Goal: Information Seeking & Learning: Learn about a topic

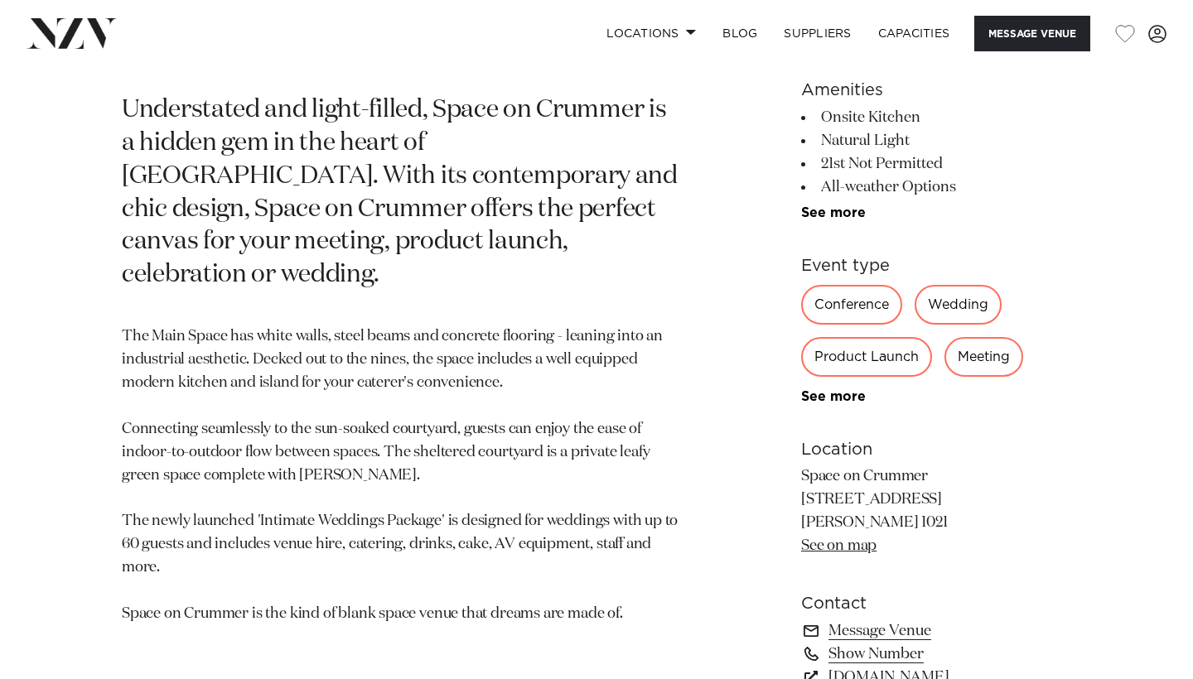
scroll to position [735, 0]
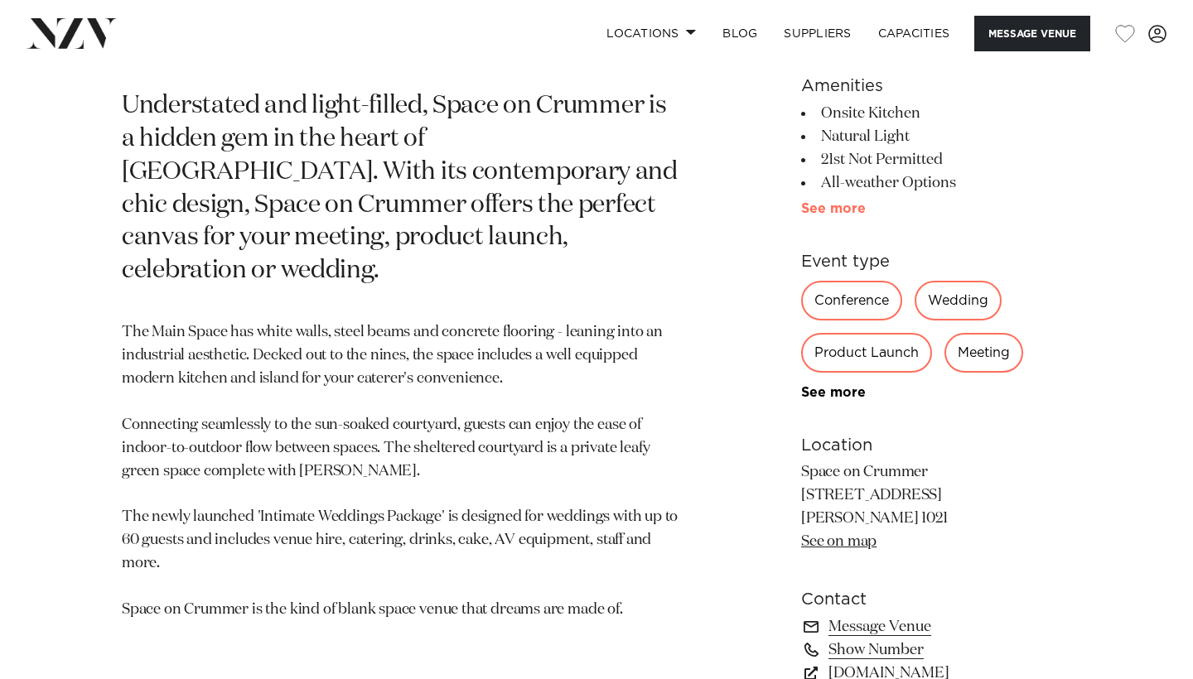
click at [845, 211] on link "See more" at bounding box center [865, 208] width 129 height 13
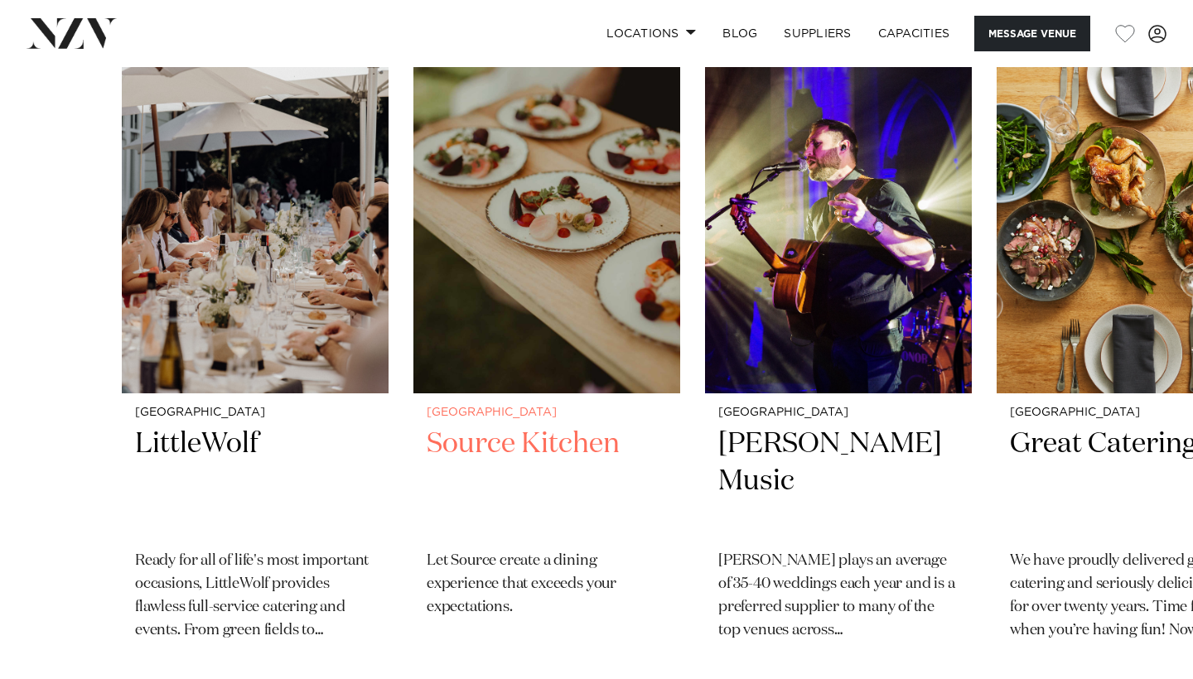
scroll to position [2682, 0]
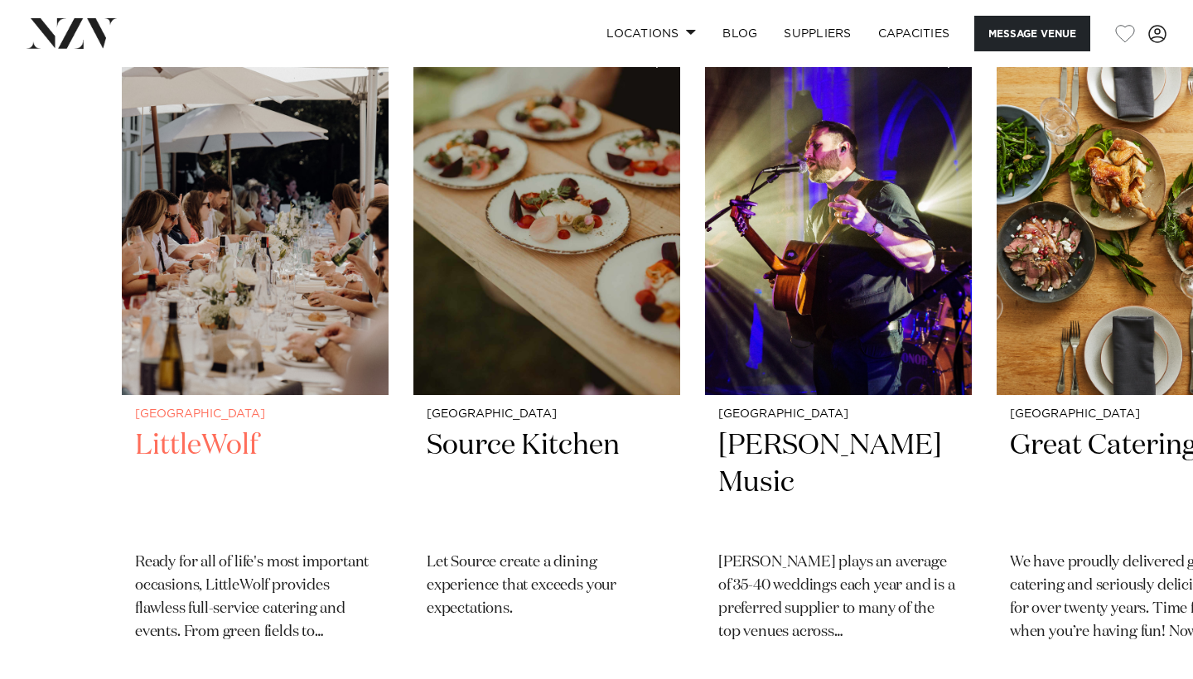
click at [299, 256] on img "1 / 4" at bounding box center [255, 216] width 267 height 358
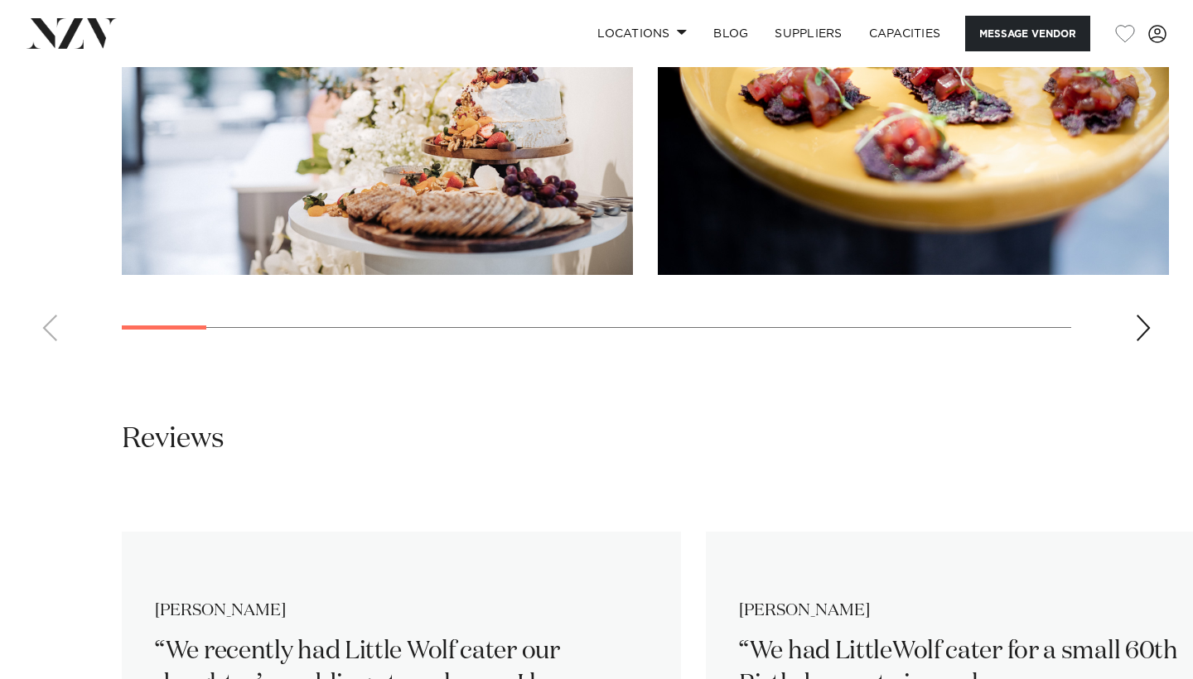
scroll to position [1827, 0]
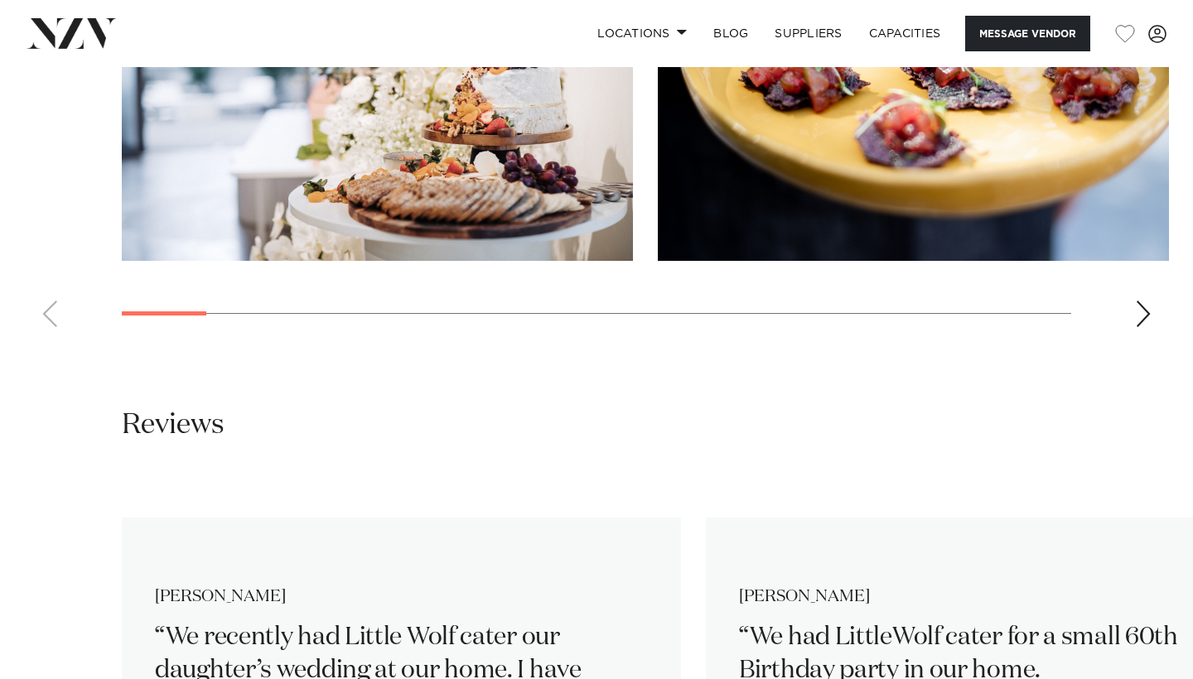
click at [1147, 301] on div "Next slide" at bounding box center [1143, 314] width 17 height 27
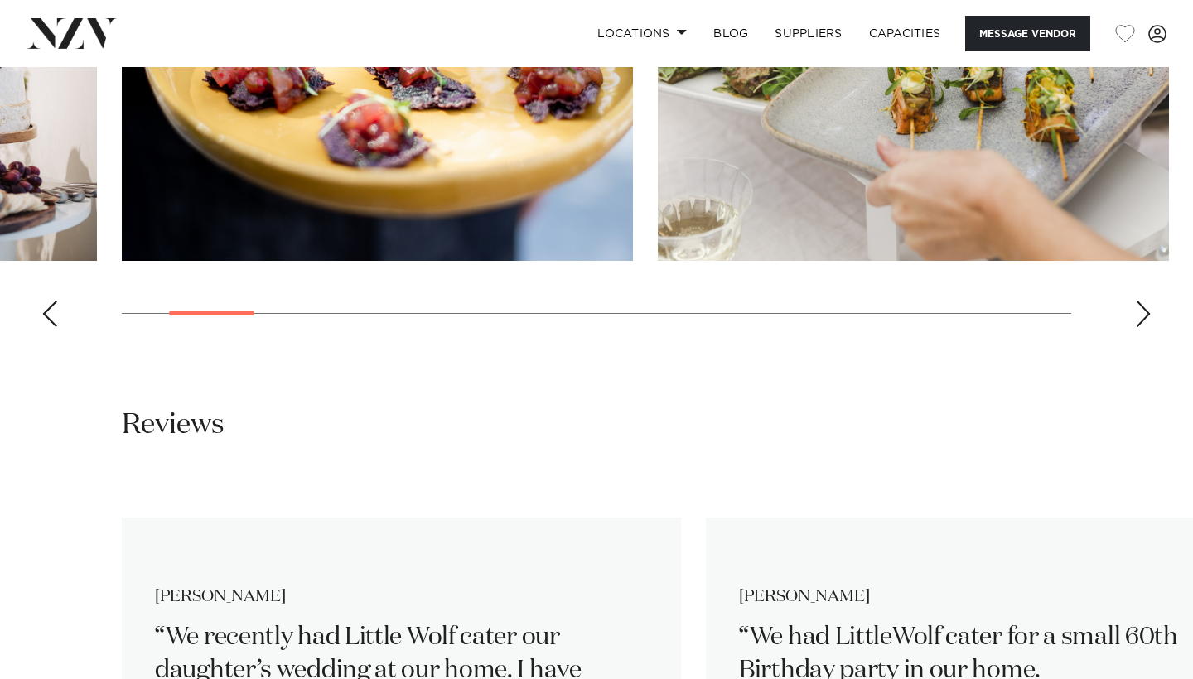
click at [1147, 301] on div "Next slide" at bounding box center [1143, 314] width 17 height 27
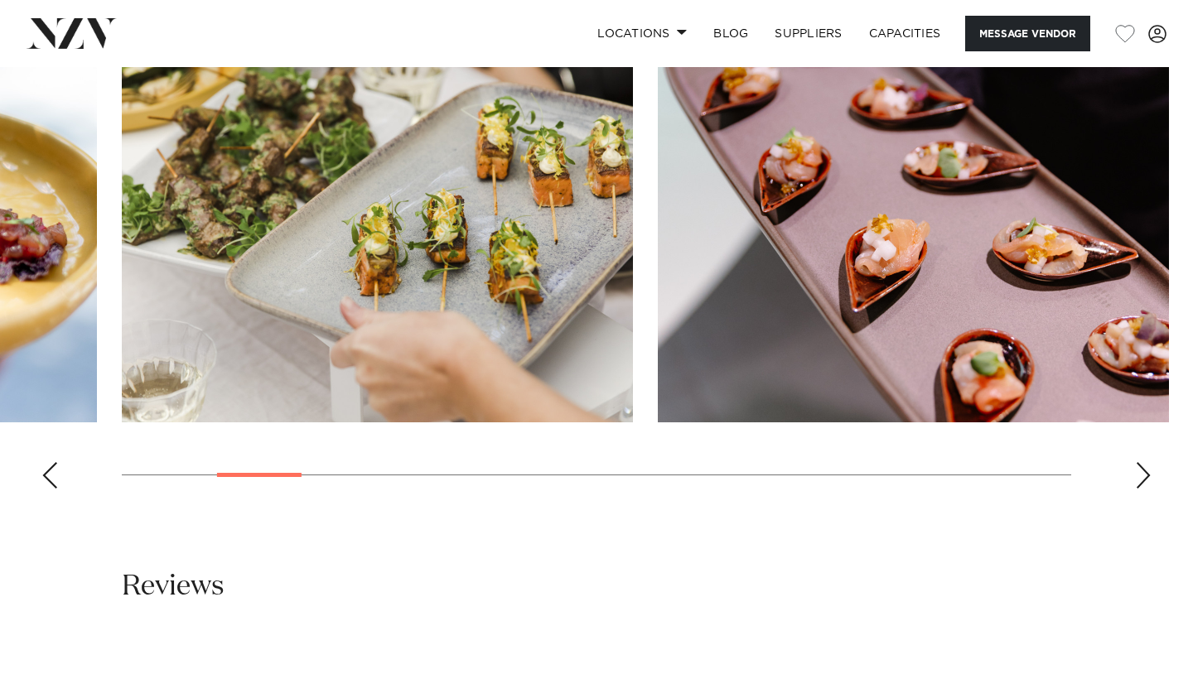
scroll to position [1667, 0]
click at [1140, 461] on div "Next slide" at bounding box center [1143, 474] width 17 height 27
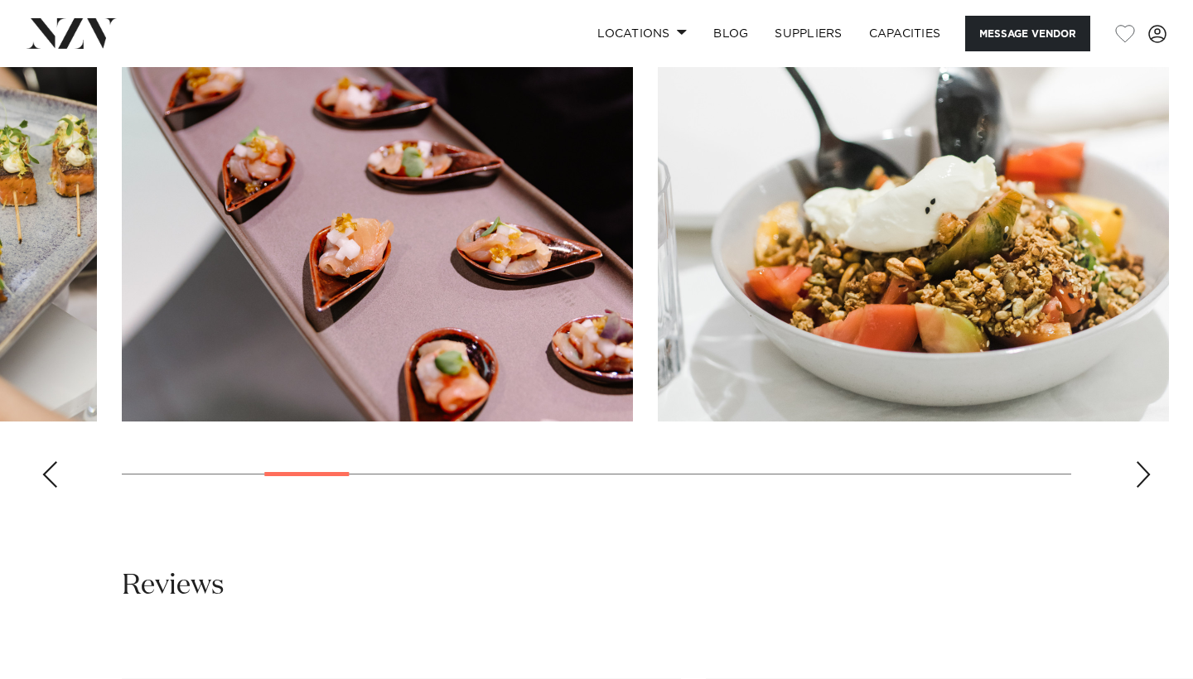
click at [1140, 461] on div "Next slide" at bounding box center [1143, 474] width 17 height 27
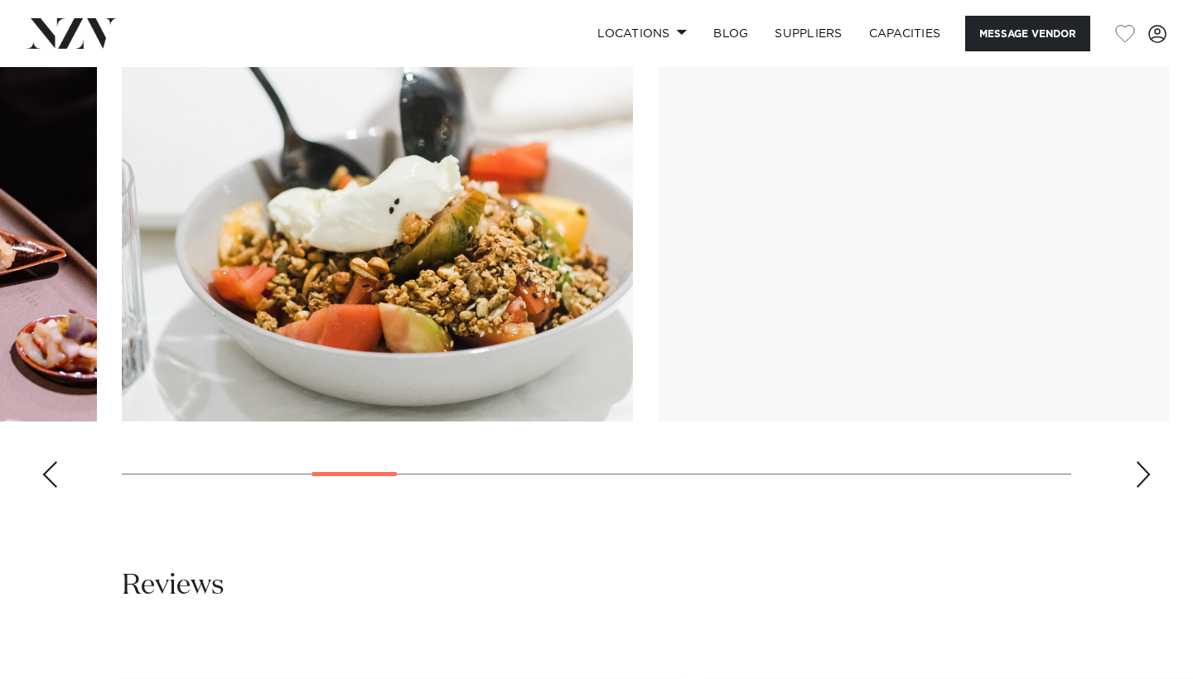
click at [1140, 461] on div "Next slide" at bounding box center [1143, 474] width 17 height 27
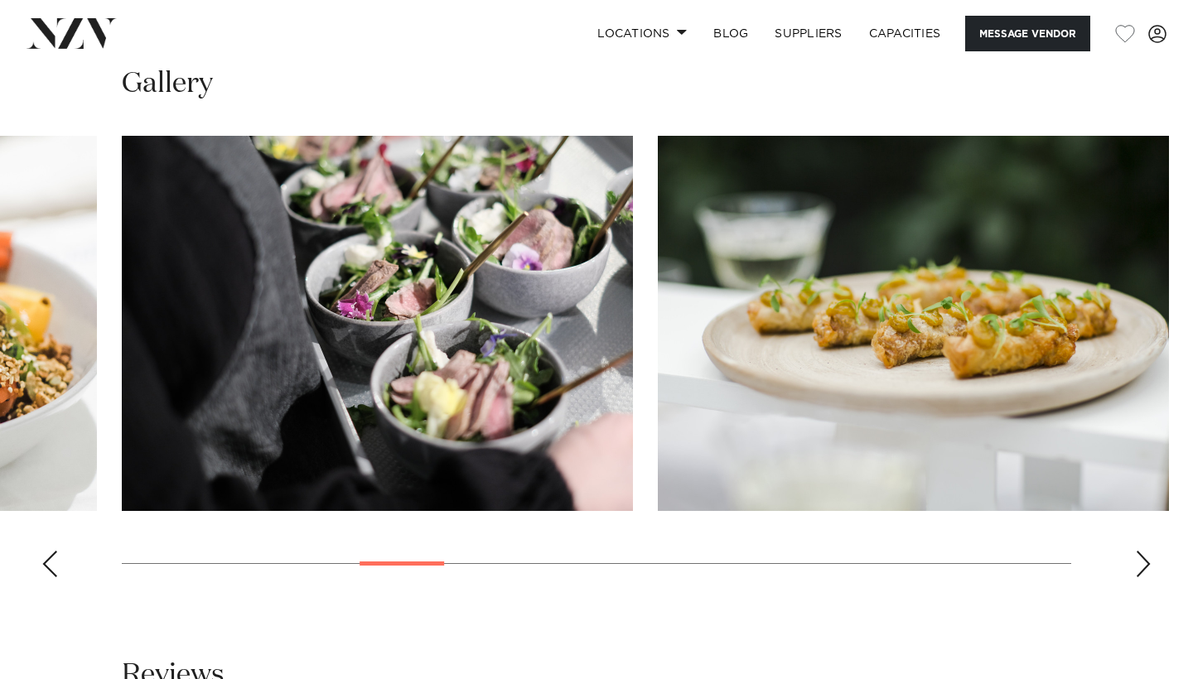
scroll to position [1551, 0]
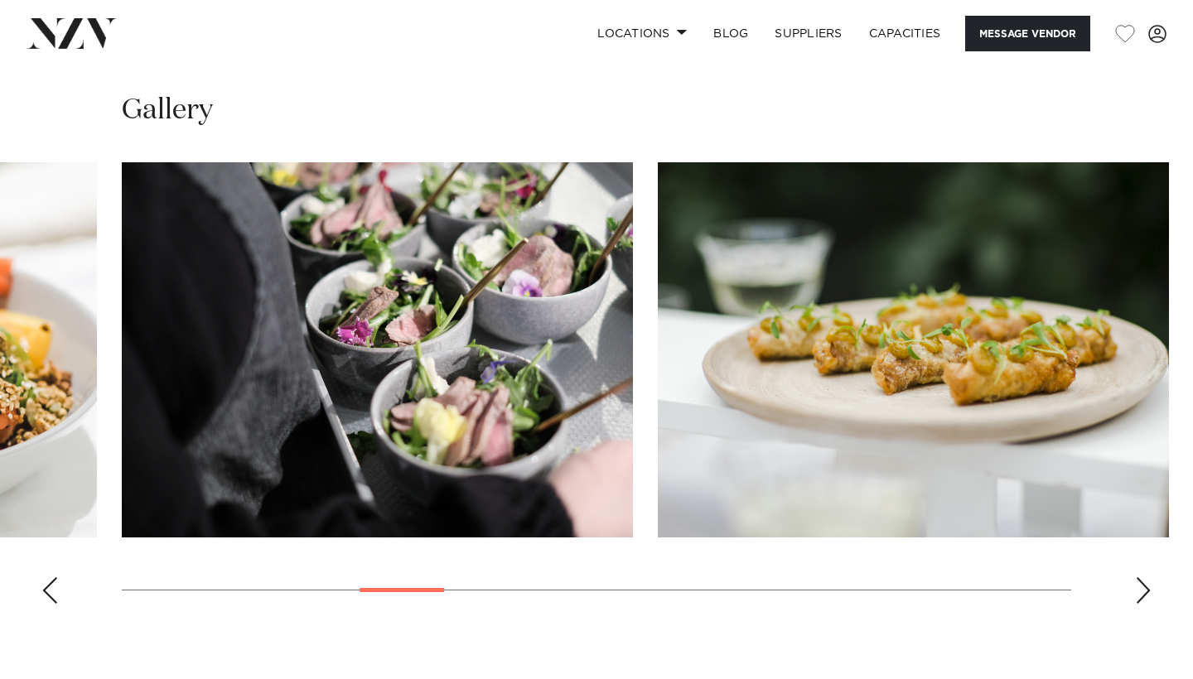
click at [1126, 544] on swiper-container at bounding box center [596, 389] width 1193 height 455
click at [1145, 577] on div "Next slide" at bounding box center [1143, 590] width 17 height 27
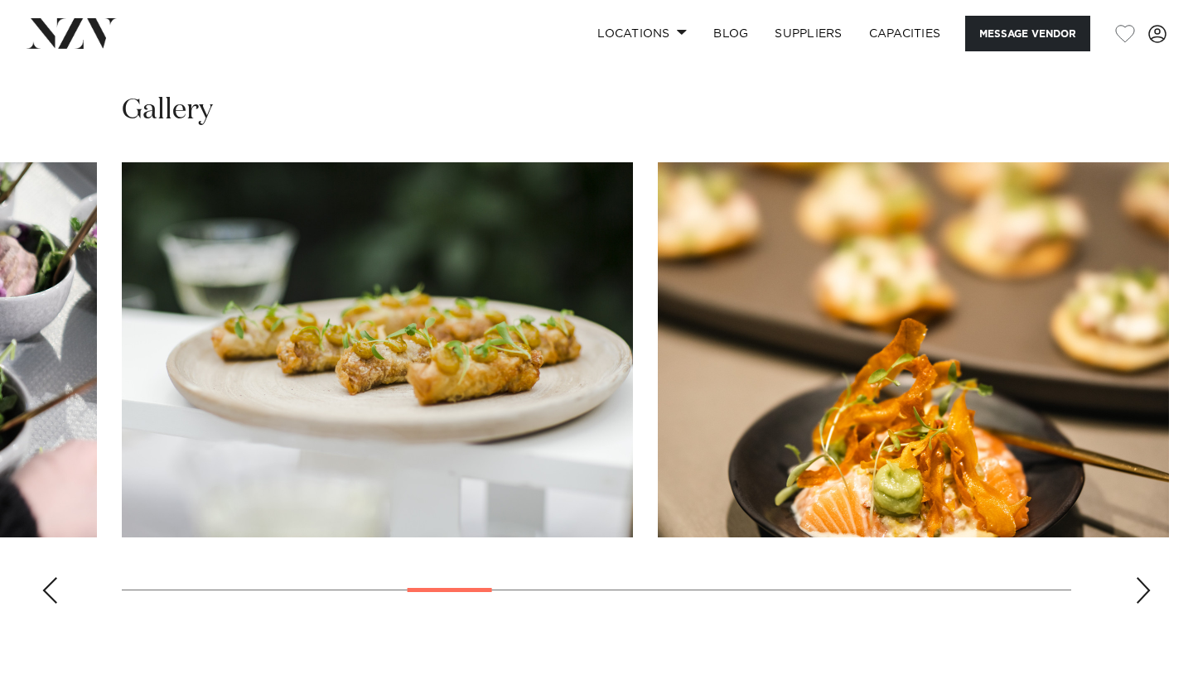
click at [1145, 577] on div "Next slide" at bounding box center [1143, 590] width 17 height 27
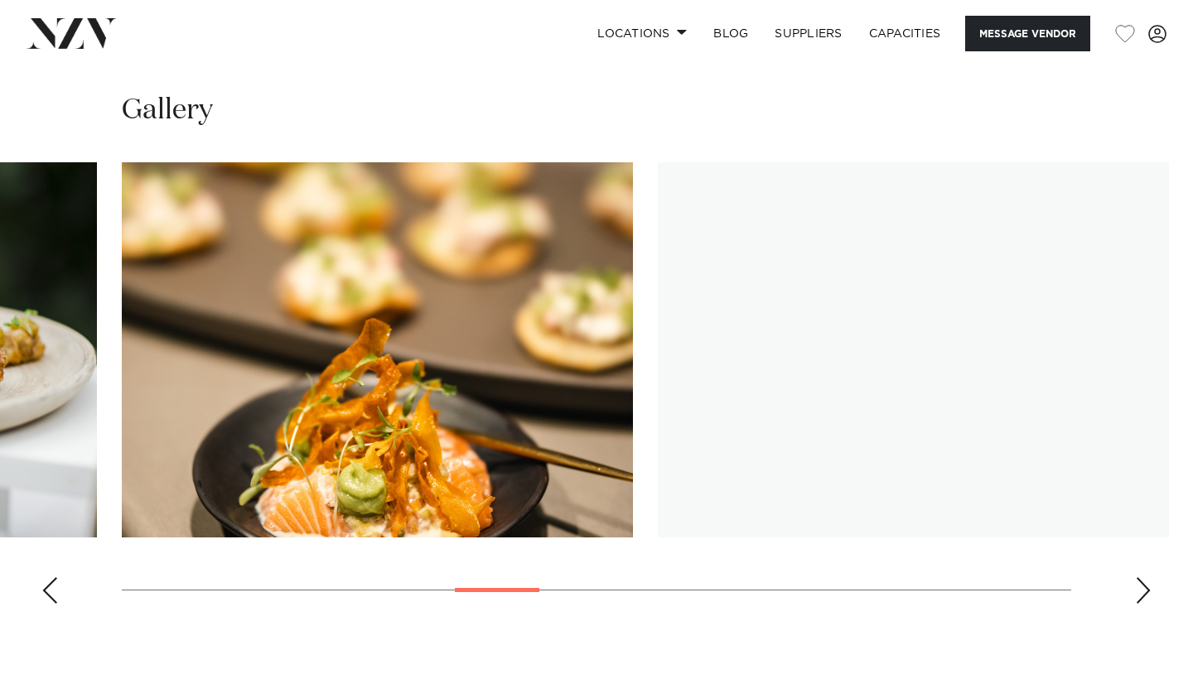
click at [1145, 577] on div "Next slide" at bounding box center [1143, 590] width 17 height 27
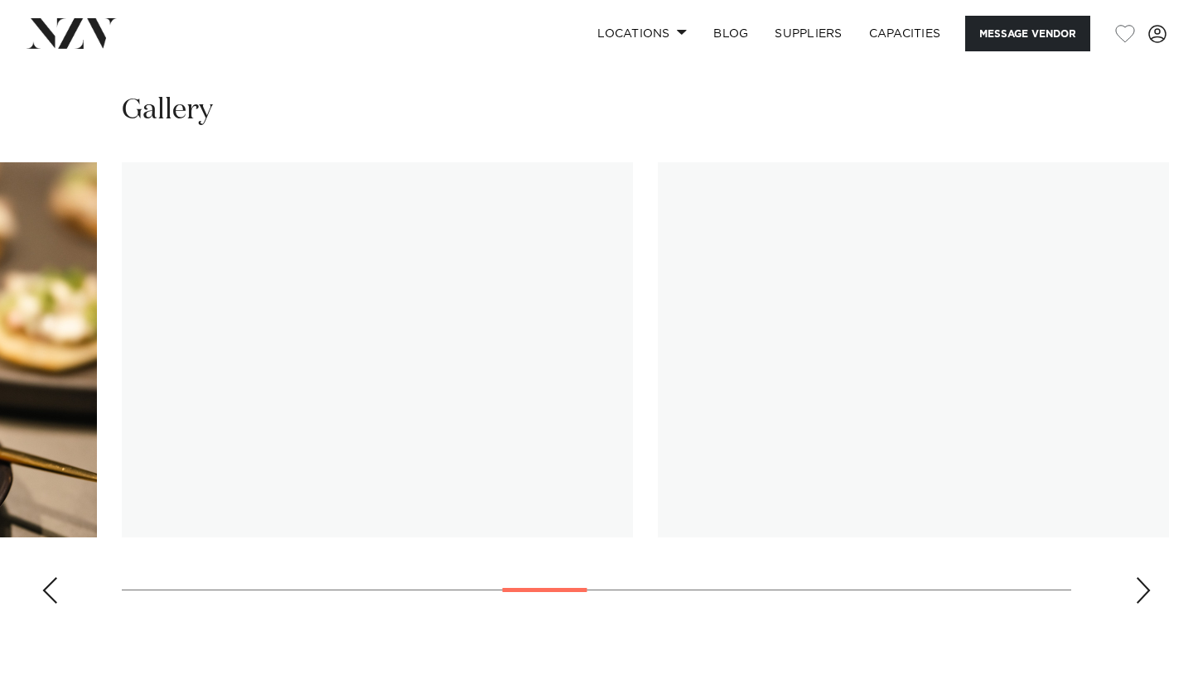
click at [1145, 577] on div "Next slide" at bounding box center [1143, 590] width 17 height 27
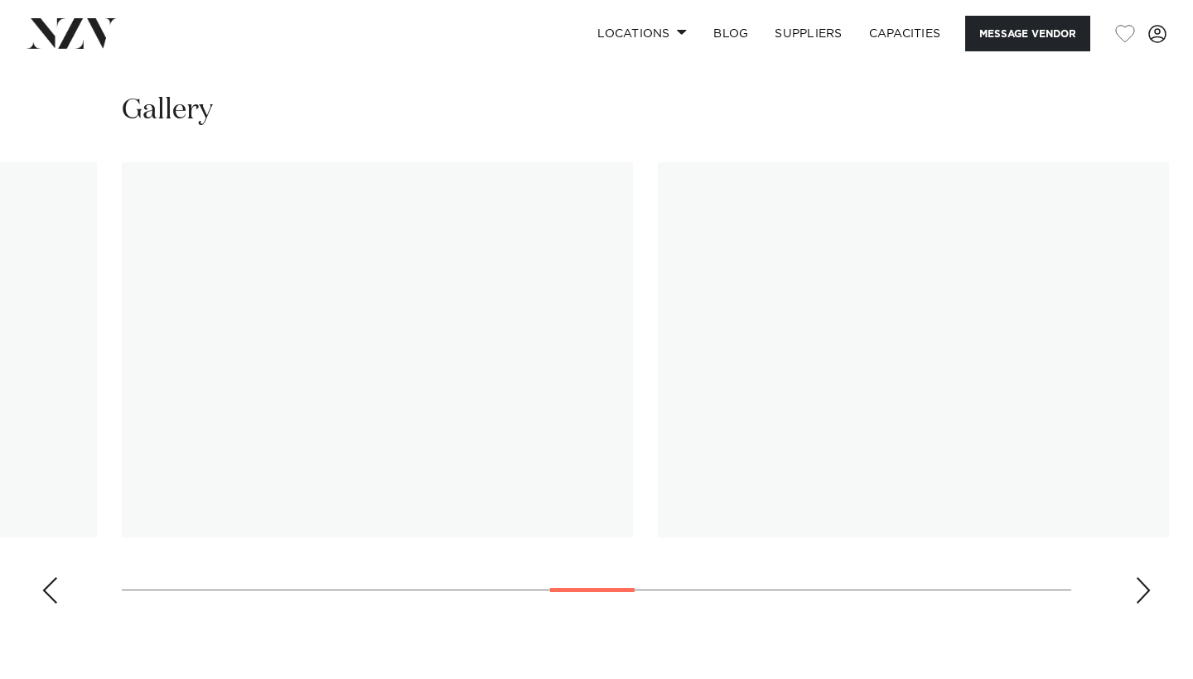
click at [1145, 577] on div "Next slide" at bounding box center [1143, 590] width 17 height 27
